Goal: Task Accomplishment & Management: Use online tool/utility

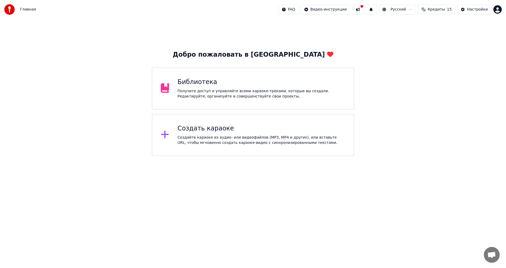
click at [221, 81] on div "Библиотека" at bounding box center [262, 82] width 168 height 8
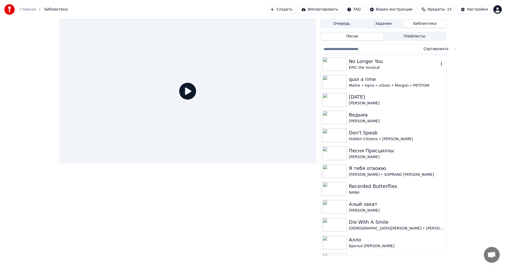
click at [424, 70] on div "EPIC the musical" at bounding box center [394, 67] width 90 height 5
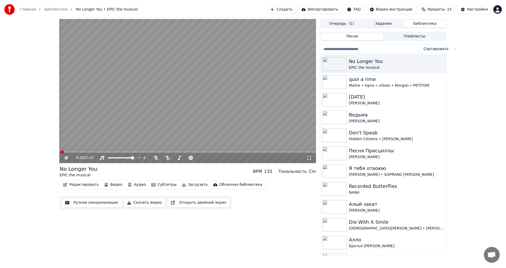
click at [129, 106] on video at bounding box center [188, 91] width 256 height 144
click at [148, 129] on video at bounding box center [188, 91] width 256 height 144
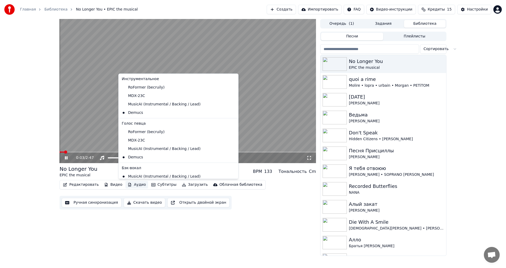
click at [128, 184] on icon "button" at bounding box center [129, 185] width 3 height 4
click at [142, 87] on div "RoFormer (becruily)" at bounding box center [175, 87] width 110 height 8
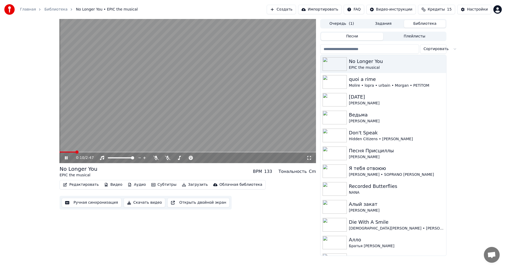
click at [128, 184] on button "Аудио" at bounding box center [136, 184] width 22 height 7
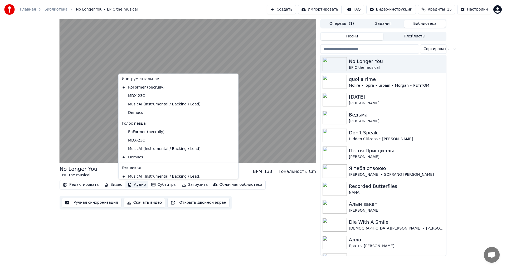
drag, startPoint x: 134, startPoint y: 97, endPoint x: 134, endPoint y: 133, distance: 35.8
click at [134, 183] on button "Аудио" at bounding box center [136, 184] width 22 height 7
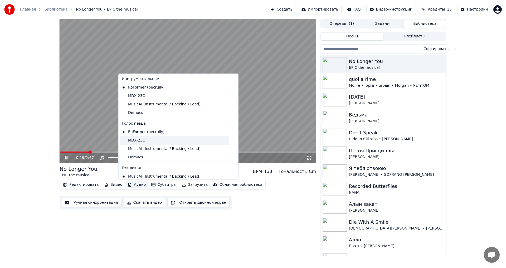
click at [138, 140] on div "MDX-23C" at bounding box center [175, 140] width 110 height 8
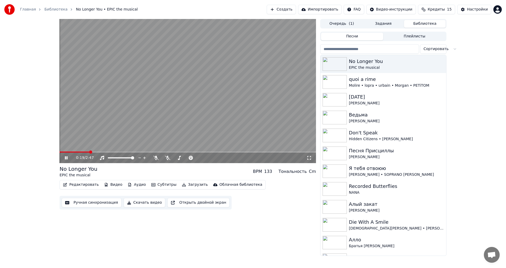
click at [71, 151] on span at bounding box center [75, 151] width 30 height 1
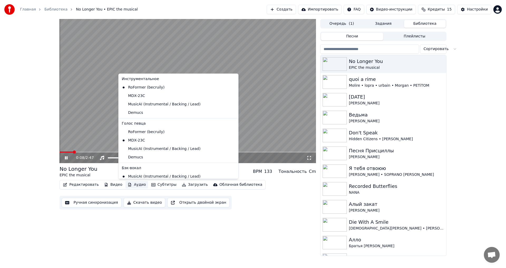
click at [134, 187] on button "Аудио" at bounding box center [136, 184] width 22 height 7
click at [143, 96] on div "MDX-23C" at bounding box center [175, 96] width 110 height 8
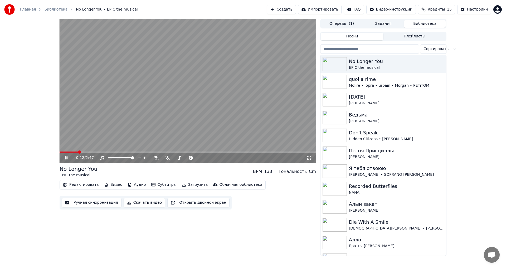
click at [67, 158] on icon at bounding box center [66, 157] width 3 height 3
click at [129, 185] on button "Аудио" at bounding box center [136, 184] width 22 height 7
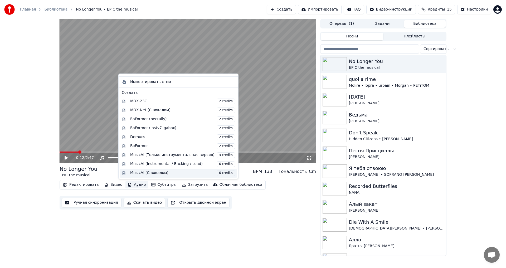
scroll to position [123, 0]
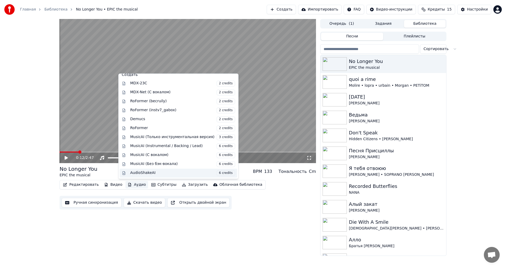
click at [217, 174] on span "6 credits" at bounding box center [226, 173] width 18 height 6
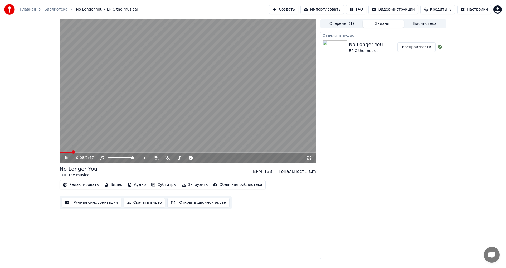
click at [72, 152] on span at bounding box center [66, 151] width 12 height 1
click at [66, 150] on video at bounding box center [188, 91] width 256 height 144
click at [66, 152] on span at bounding box center [66, 151] width 13 height 1
click at [87, 117] on video at bounding box center [188, 91] width 256 height 144
click at [202, 83] on video at bounding box center [188, 91] width 256 height 144
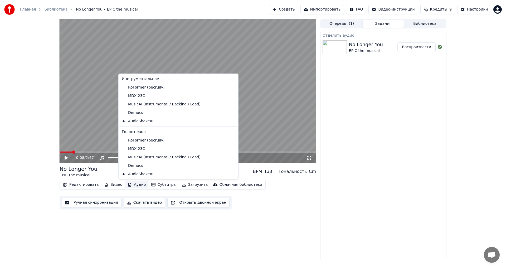
click at [126, 186] on button "Аудио" at bounding box center [136, 184] width 22 height 7
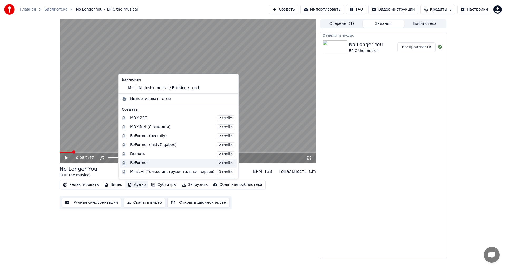
click at [154, 167] on div "RoFormer 2 credits" at bounding box center [179, 163] width 118 height 9
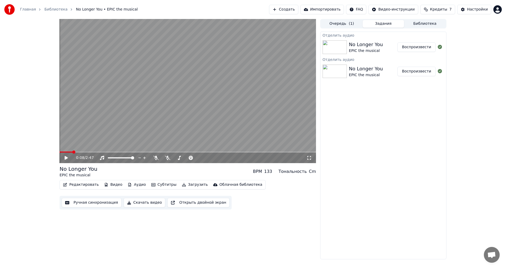
click at [162, 117] on video at bounding box center [188, 91] width 256 height 144
click at [61, 151] on span at bounding box center [61, 151] width 2 height 1
click at [94, 125] on video at bounding box center [188, 91] width 256 height 144
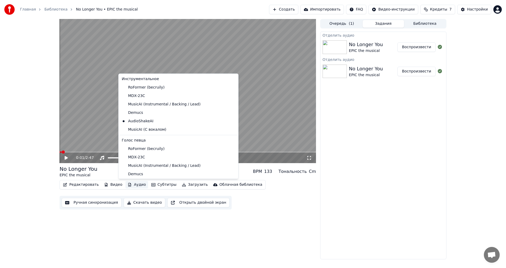
click at [134, 184] on button "Аудио" at bounding box center [136, 184] width 22 height 7
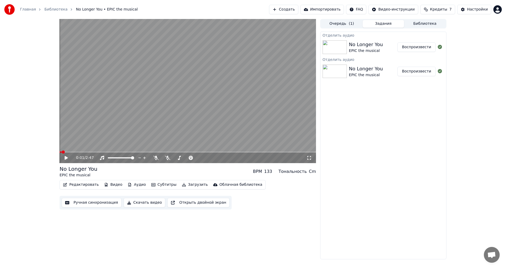
click at [427, 110] on div "Отделить аудио No Longer You EPIC the musical Воспроизвести Отделить аудио No L…" at bounding box center [383, 146] width 126 height 228
click at [422, 47] on button "Воспроизвести" at bounding box center [416, 46] width 38 height 9
click at [134, 183] on button "Аудио" at bounding box center [136, 184] width 22 height 7
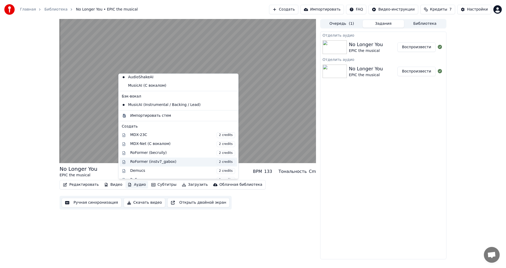
scroll to position [157, 0]
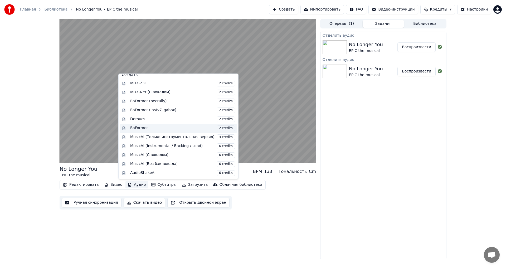
click at [217, 129] on span "2 credits" at bounding box center [226, 128] width 18 height 6
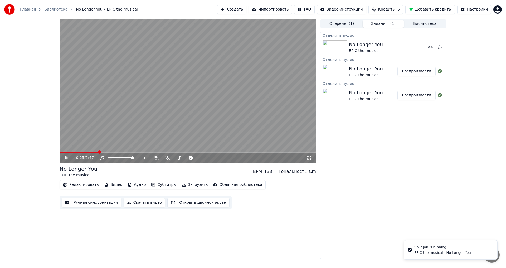
click at [109, 109] on video at bounding box center [188, 91] width 256 height 144
click at [433, 49] on button "Воспроизвести" at bounding box center [416, 46] width 38 height 9
click at [135, 188] on button "Аудио" at bounding box center [136, 184] width 22 height 7
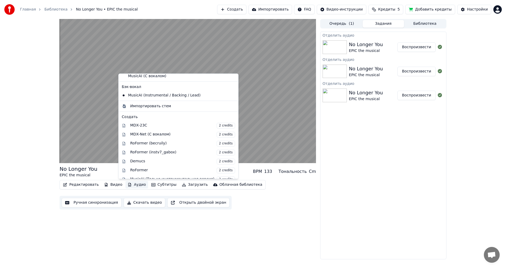
scroll to position [53, 0]
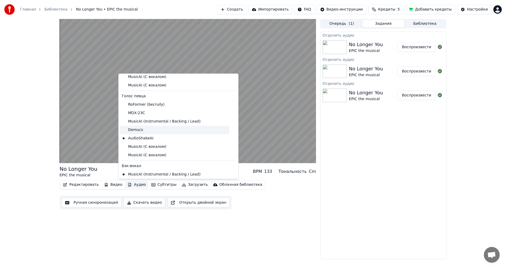
click at [154, 128] on div "Demucs" at bounding box center [175, 130] width 110 height 8
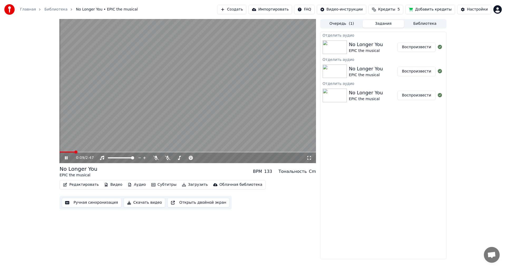
click at [131, 185] on button "Аудио" at bounding box center [136, 184] width 22 height 7
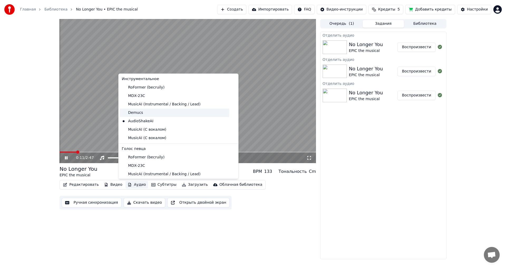
click at [134, 114] on div "Demucs" at bounding box center [175, 113] width 110 height 8
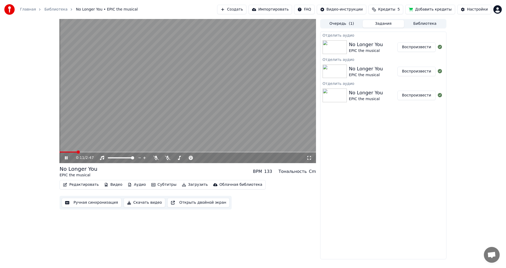
click at [133, 185] on button "Аудио" at bounding box center [136, 184] width 22 height 7
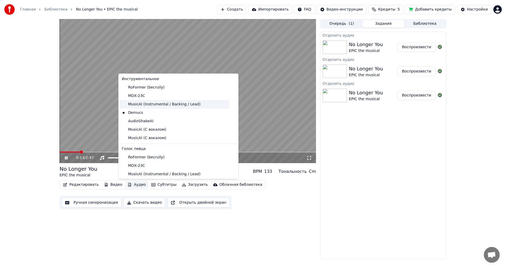
click at [152, 105] on div "MusicAI (Instrumental / Backing / Lead)" at bounding box center [175, 104] width 110 height 8
click at [131, 186] on button "Аудио" at bounding box center [136, 184] width 22 height 7
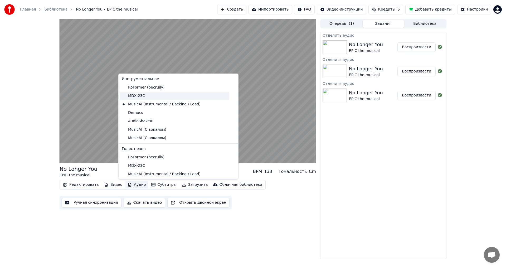
click at [141, 96] on div "MDX-23C" at bounding box center [175, 96] width 110 height 8
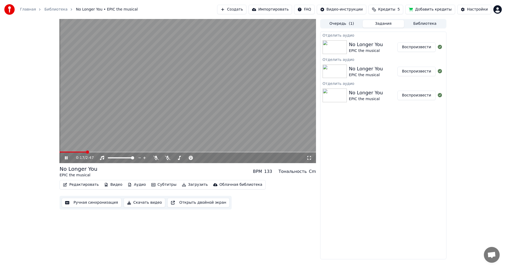
click at [131, 183] on button "Аудио" at bounding box center [136, 184] width 22 height 7
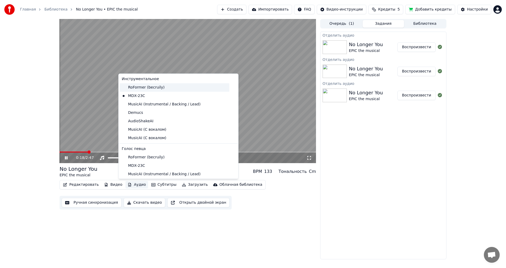
click at [138, 87] on div "RoFormer (becruily)" at bounding box center [175, 87] width 110 height 8
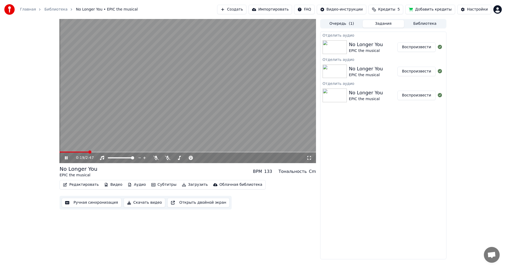
click at [66, 159] on icon at bounding box center [70, 158] width 12 height 4
click at [131, 188] on button "Аудио" at bounding box center [136, 184] width 22 height 7
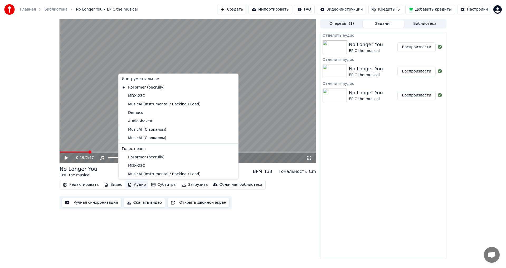
scroll to position [105, 0]
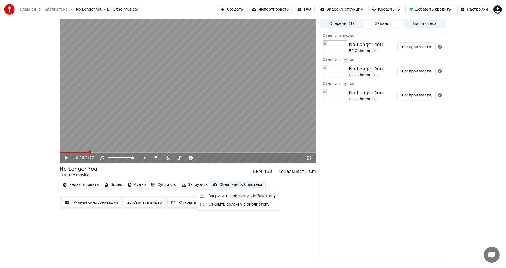
click at [268, 221] on div "0:19 / 2:47 No Longer You EPIC the musical BPM 133 Тональность Cm Редактировать…" at bounding box center [188, 139] width 256 height 240
click at [246, 8] on button "Создать" at bounding box center [231, 9] width 29 height 9
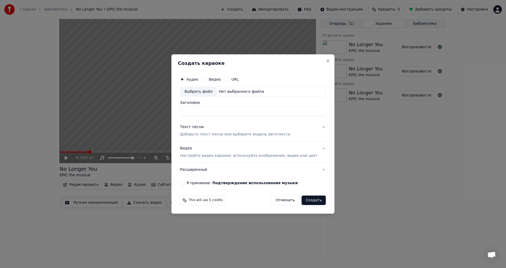
click at [217, 92] on div "Выбрать файл" at bounding box center [198, 91] width 36 height 9
type input "**********"
click at [236, 133] on p "Добавьте текст песни или выберите модель автотекста" at bounding box center [235, 134] width 110 height 5
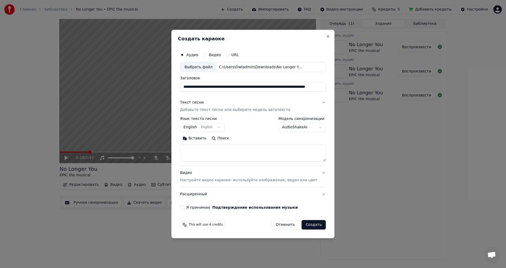
click at [233, 151] on textarea at bounding box center [253, 153] width 146 height 17
paste textarea "**********"
type textarea "**********"
click at [209, 178] on p "Настройте видео караоке: используйте изображение, видео или цвет" at bounding box center [248, 180] width 137 height 5
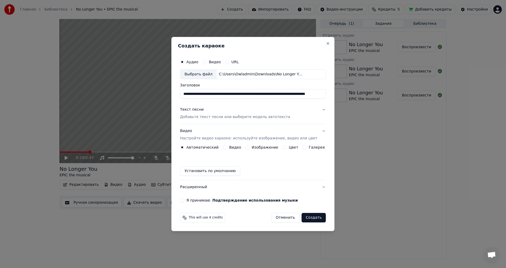
click at [272, 148] on label "Изображение" at bounding box center [265, 147] width 27 height 4
click at [249, 148] on button "Изображение" at bounding box center [247, 147] width 4 height 4
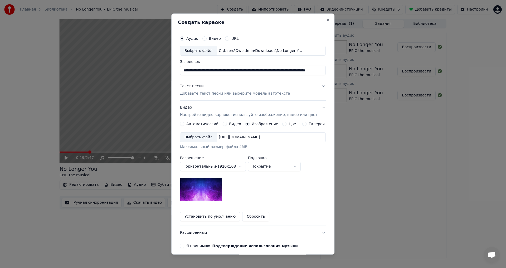
drag, startPoint x: 232, startPoint y: 140, endPoint x: 219, endPoint y: 135, distance: 13.5
click at [219, 135] on div "[URL][DOMAIN_NAME]" at bounding box center [239, 137] width 45 height 5
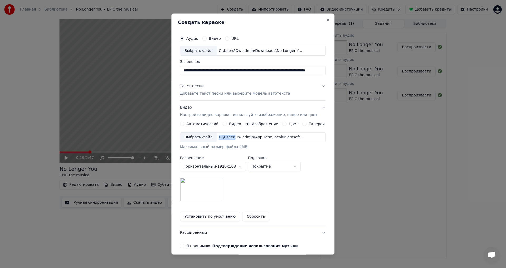
scroll to position [22, 0]
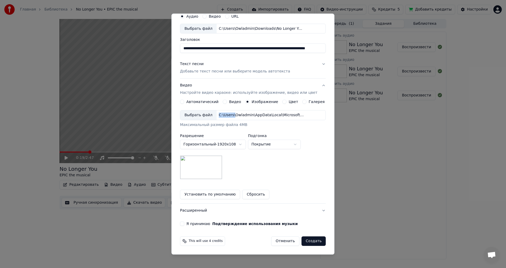
click at [194, 222] on label "Я принимаю Подтверждение использования музыки" at bounding box center [241, 224] width 111 height 4
click at [184, 222] on button "Я принимаю Подтверждение использования музыки" at bounding box center [182, 224] width 4 height 4
click at [198, 213] on button "Расширенный" at bounding box center [253, 211] width 146 height 14
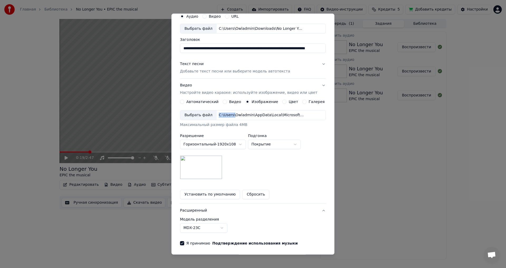
scroll to position [0, 0]
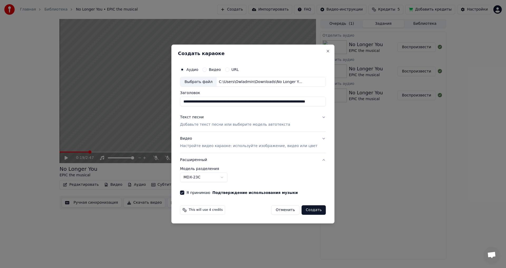
click at [214, 177] on body "Главная Библиотека No Longer You • EPIC the musical Создать Импортировать FAQ В…" at bounding box center [253, 134] width 506 height 268
click at [301, 211] on button "Создать" at bounding box center [313, 209] width 24 height 9
select select "******"
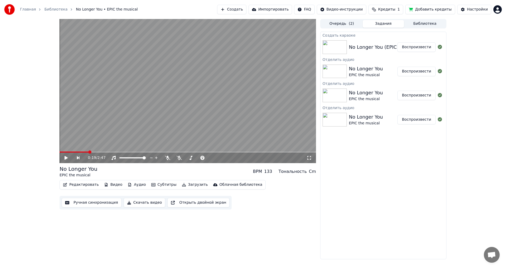
click at [408, 49] on button "Воспроизвести" at bounding box center [416, 46] width 38 height 9
click at [131, 188] on button "Аудио" at bounding box center [136, 184] width 22 height 7
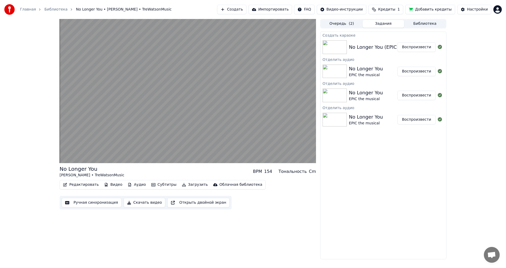
click at [131, 188] on button "Аудио" at bounding box center [136, 184] width 22 height 7
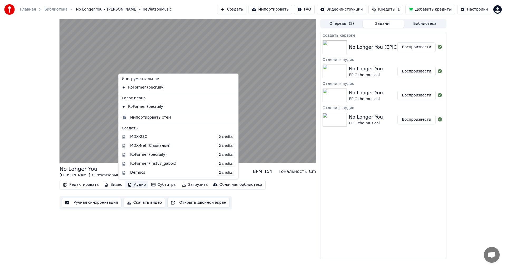
click at [131, 188] on button "Аудио" at bounding box center [136, 184] width 22 height 7
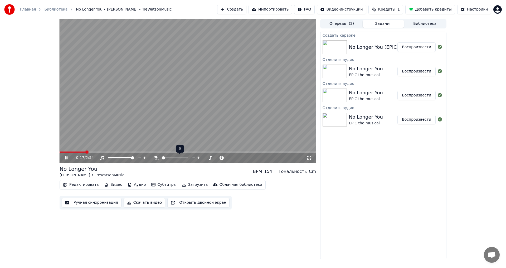
drag, startPoint x: 165, startPoint y: 159, endPoint x: 170, endPoint y: 159, distance: 4.2
click at [169, 159] on div at bounding box center [180, 157] width 42 height 5
click at [162, 157] on span at bounding box center [175, 157] width 26 height 1
click at [162, 156] on span at bounding box center [163, 157] width 3 height 3
drag, startPoint x: 170, startPoint y: 157, endPoint x: 185, endPoint y: 157, distance: 14.2
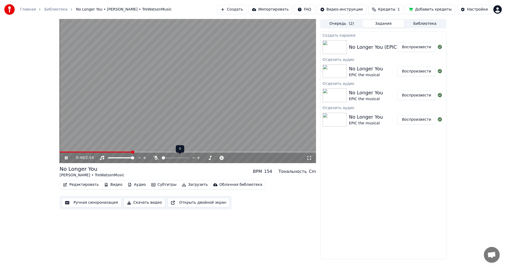
click at [185, 157] on div at bounding box center [180, 157] width 42 height 5
drag, startPoint x: 174, startPoint y: 157, endPoint x: 179, endPoint y: 157, distance: 4.5
click at [179, 157] on div at bounding box center [180, 157] width 42 height 5
click at [188, 158] on span at bounding box center [175, 157] width 26 height 1
click at [156, 157] on icon at bounding box center [155, 158] width 3 height 4
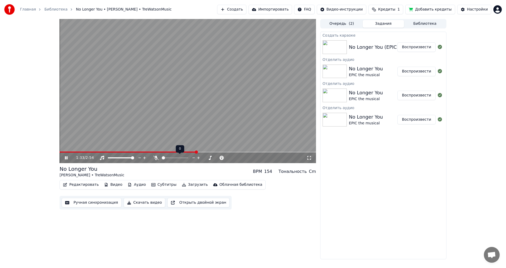
click at [156, 157] on icon at bounding box center [155, 158] width 5 height 4
click at [156, 157] on icon at bounding box center [155, 158] width 3 height 4
click at [157, 156] on icon at bounding box center [155, 158] width 5 height 4
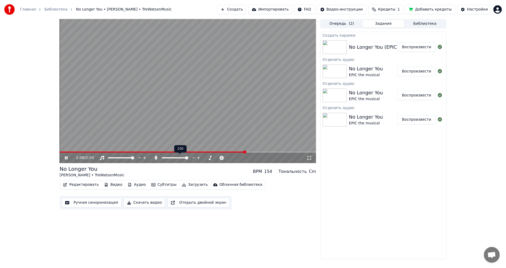
click at [157, 156] on icon at bounding box center [155, 158] width 5 height 4
click at [278, 152] on span at bounding box center [188, 151] width 256 height 1
click at [284, 152] on span at bounding box center [188, 151] width 256 height 1
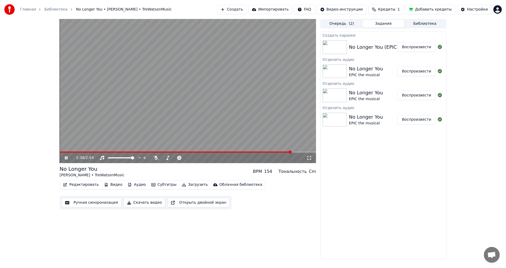
click at [291, 152] on span at bounding box center [188, 151] width 256 height 1
click at [505, 6] on div "Главная Библиотека No Longer You • [PERSON_NAME] • TreWatsonMusic Создать Импор…" at bounding box center [253, 9] width 506 height 19
click at [499, 7] on html "Главная Библиотека No Longer You • [PERSON_NAME] • TreWatsonMusic Создать Импор…" at bounding box center [253, 134] width 506 height 268
click at [458, 58] on span "Выйти" at bounding box center [460, 60] width 12 height 5
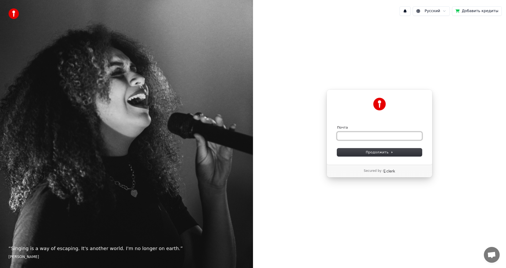
click at [351, 133] on input "Почта" at bounding box center [379, 136] width 85 height 8
paste input "**********"
click at [357, 150] on button "Продолжить" at bounding box center [379, 152] width 85 height 8
type input "**********"
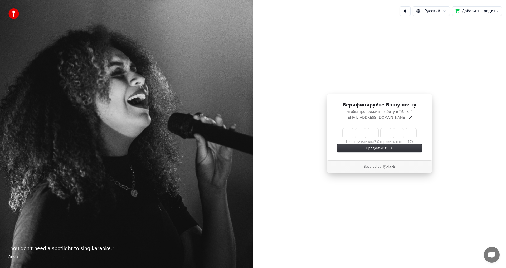
click at [350, 134] on input "Enter verification code" at bounding box center [379, 132] width 74 height 9
paste input "******"
type input "******"
